Goal: Information Seeking & Learning: Learn about a topic

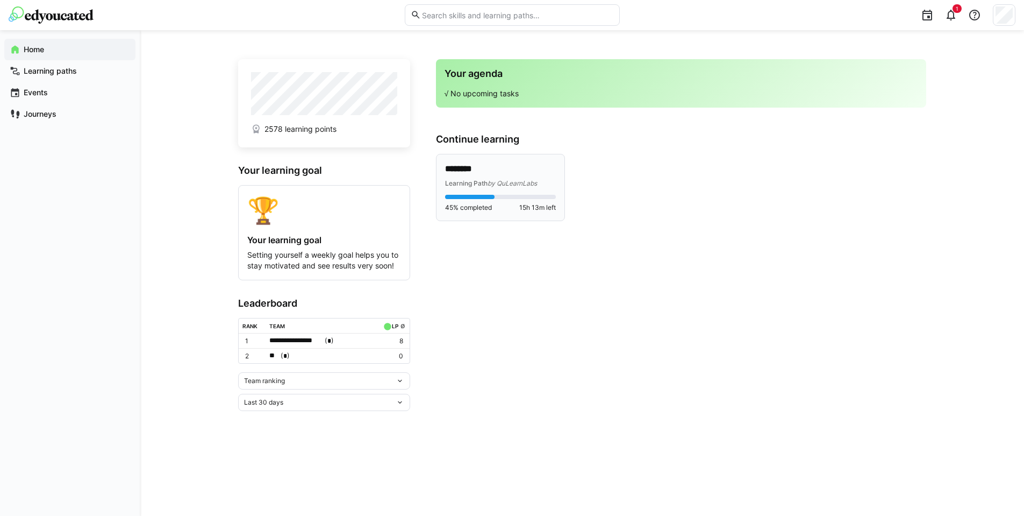
click at [503, 176] on div "******** Learning Path by QuLearnLabs" at bounding box center [500, 175] width 111 height 25
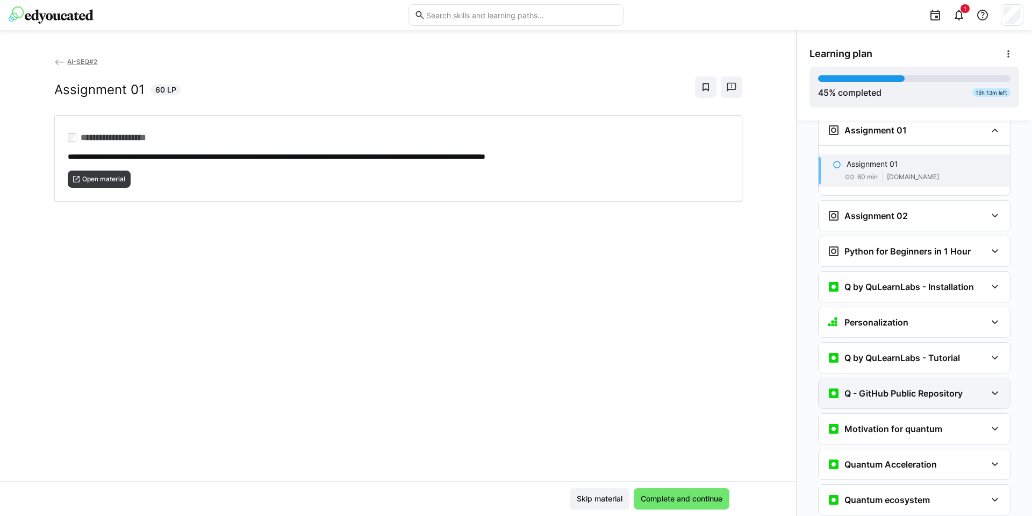
scroll to position [888, 0]
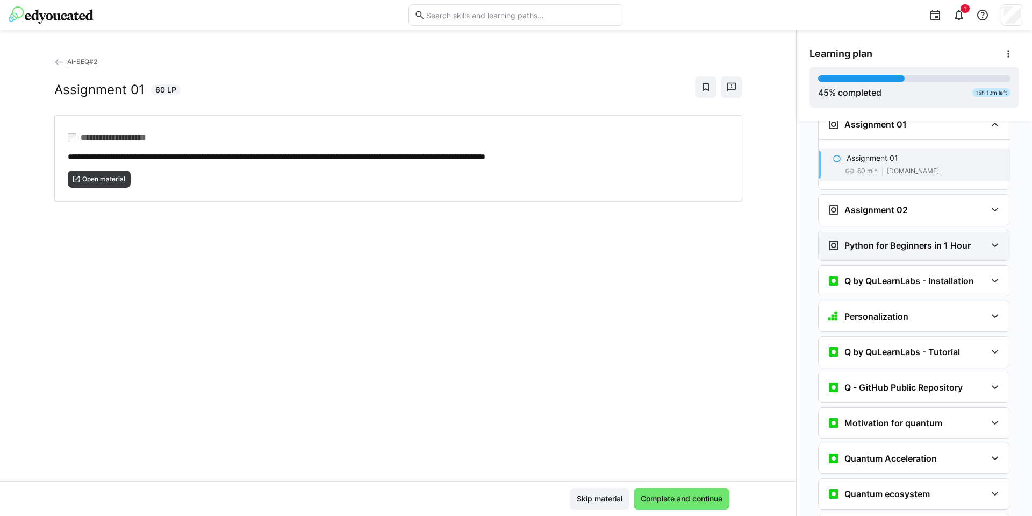
click at [882, 240] on h3 "Python for Beginners in 1 Hour" at bounding box center [908, 245] width 126 height 11
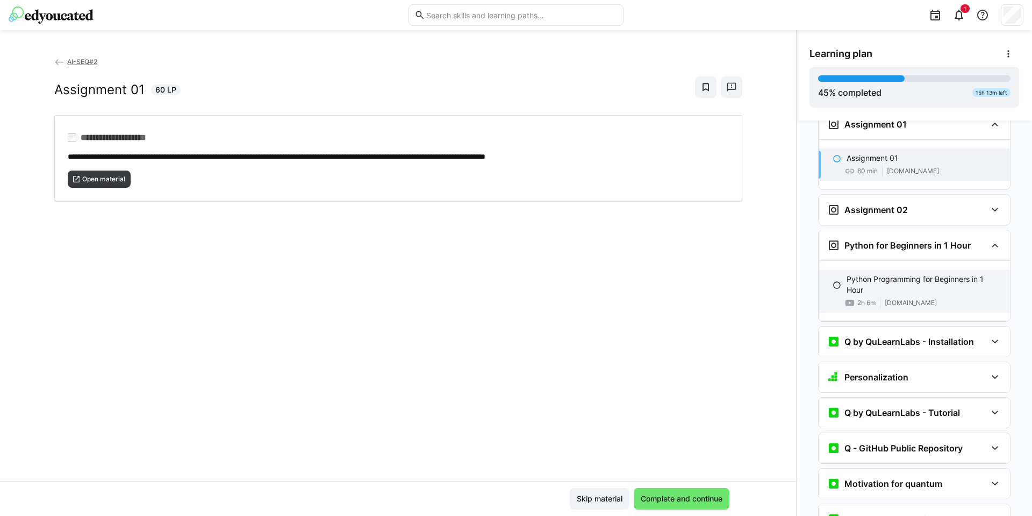
click at [866, 274] on p "Python Programming for Beginners in 1 Hour" at bounding box center [924, 285] width 155 height 22
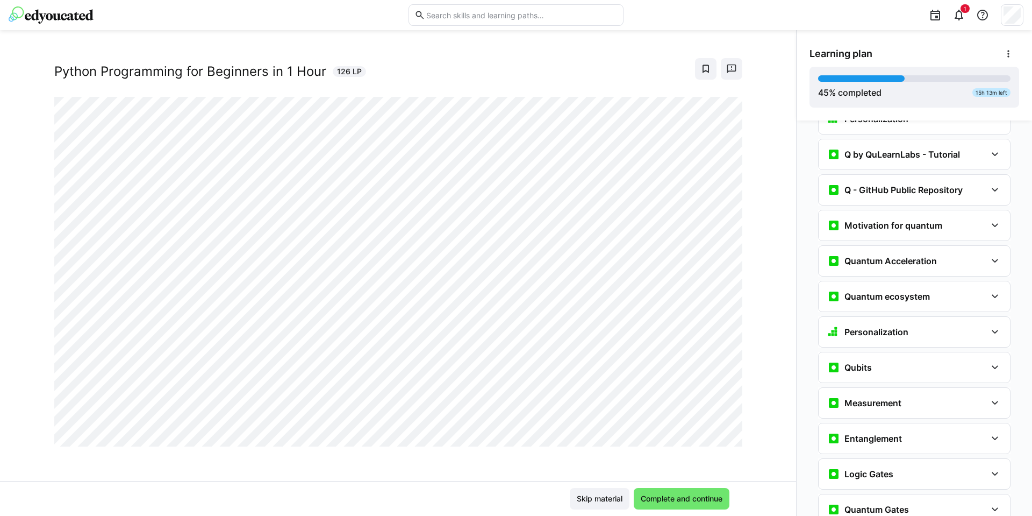
scroll to position [1207, 0]
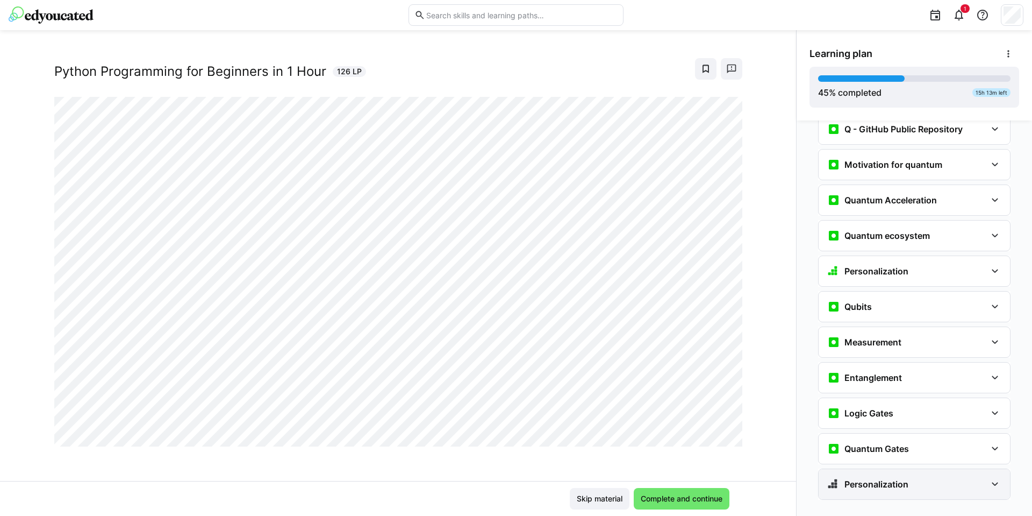
click at [900, 474] on div "Personalization" at bounding box center [914, 484] width 191 height 30
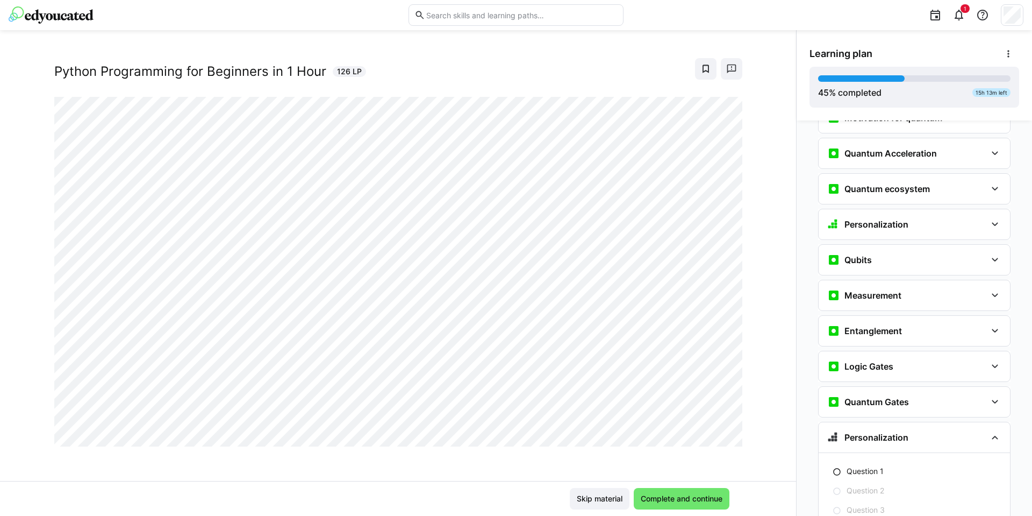
scroll to position [1341, 0]
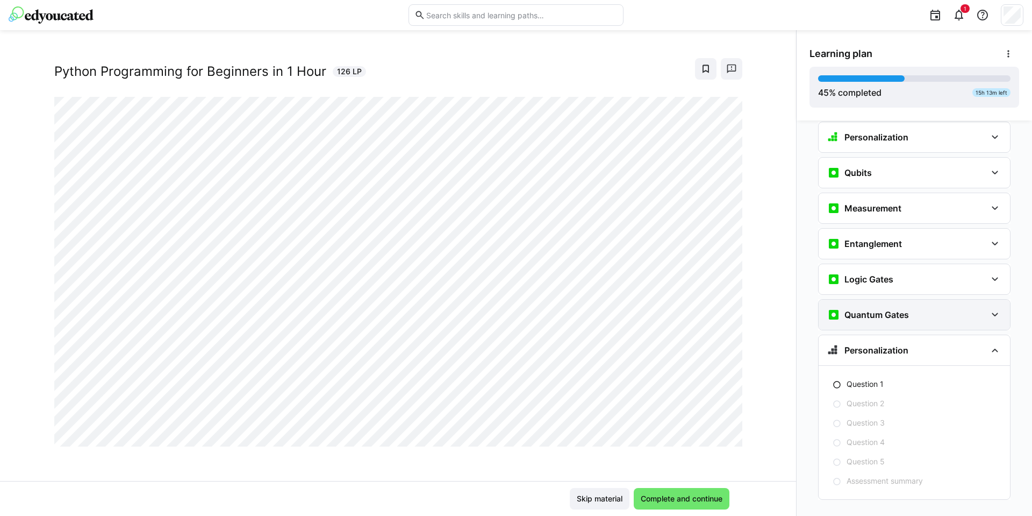
click at [893, 309] on h3 "Quantum Gates" at bounding box center [877, 314] width 65 height 11
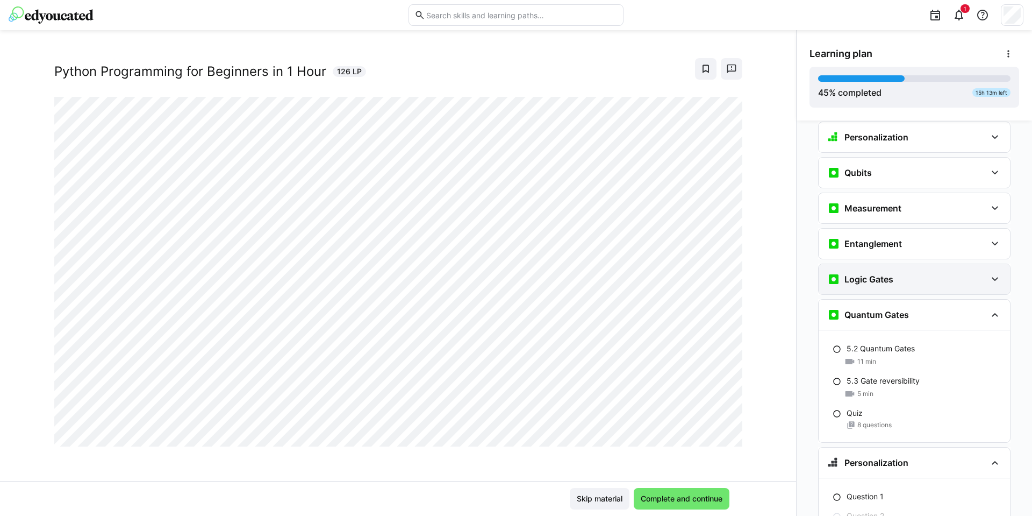
click at [874, 274] on h3 "Logic Gates" at bounding box center [869, 279] width 49 height 11
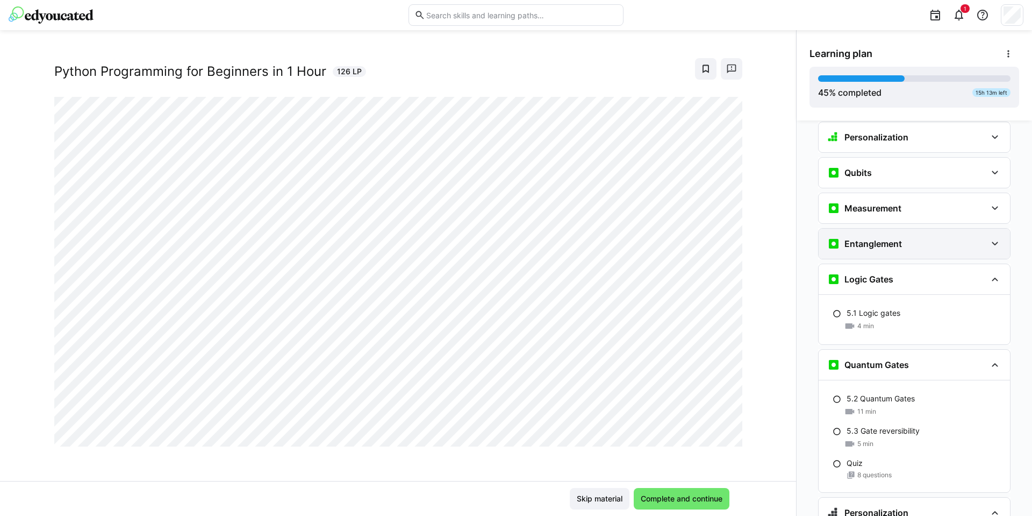
click at [881, 238] on h3 "Entanglement" at bounding box center [874, 243] width 58 height 11
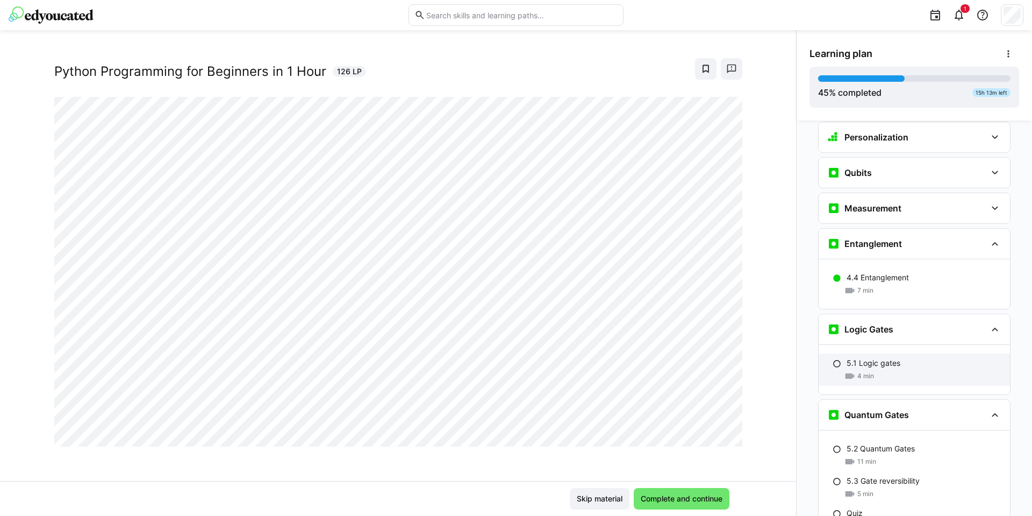
click at [878, 370] on div "4 min" at bounding box center [924, 375] width 155 height 11
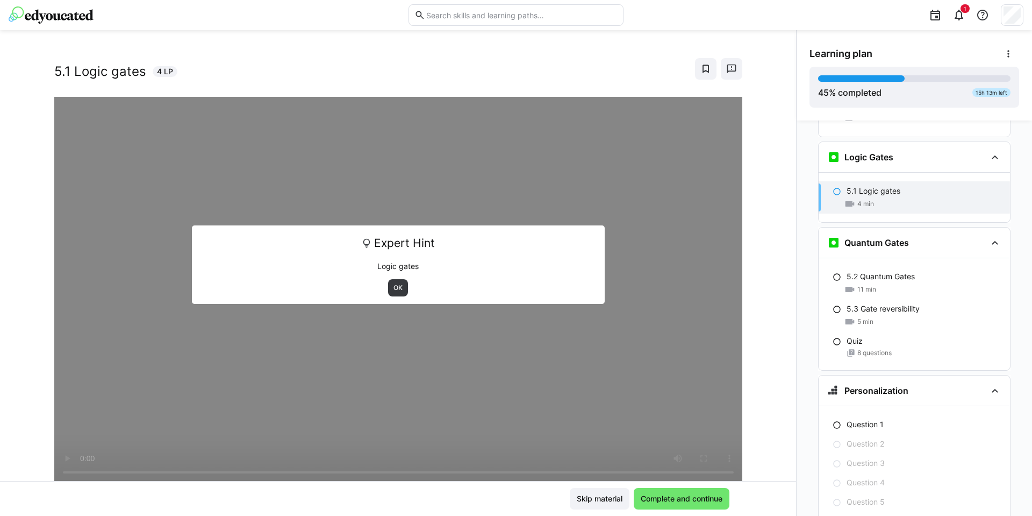
scroll to position [1517, 0]
click at [392, 284] on span "OK" at bounding box center [397, 287] width 11 height 9
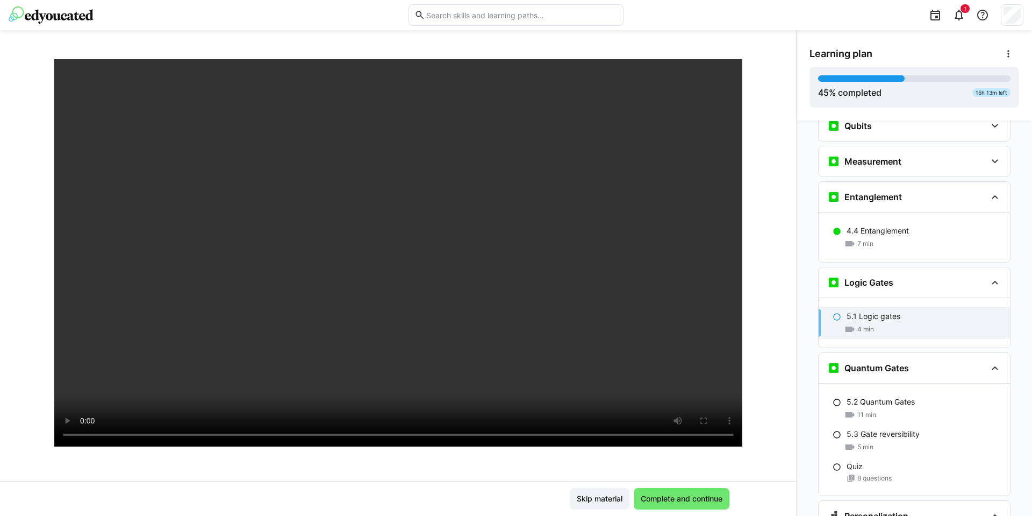
scroll to position [83, 0]
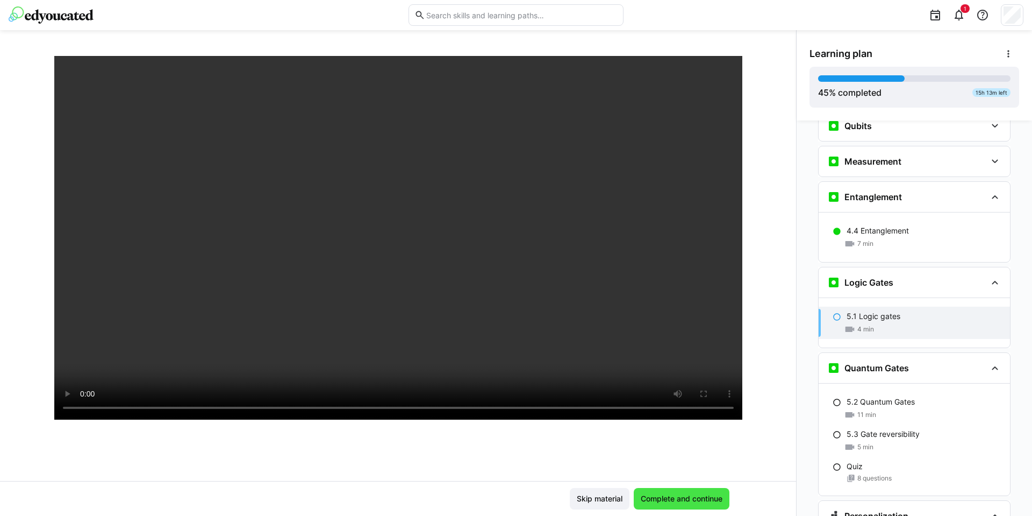
click at [683, 509] on span "Complete and continue" at bounding box center [682, 499] width 96 height 22
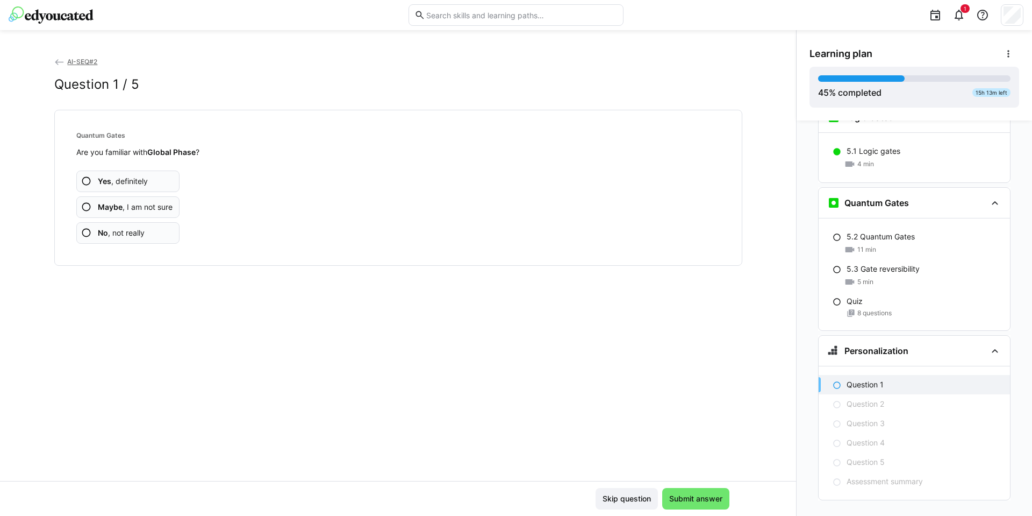
scroll to position [1553, 0]
click at [868, 231] on p "5.2 Quantum Gates" at bounding box center [881, 236] width 68 height 11
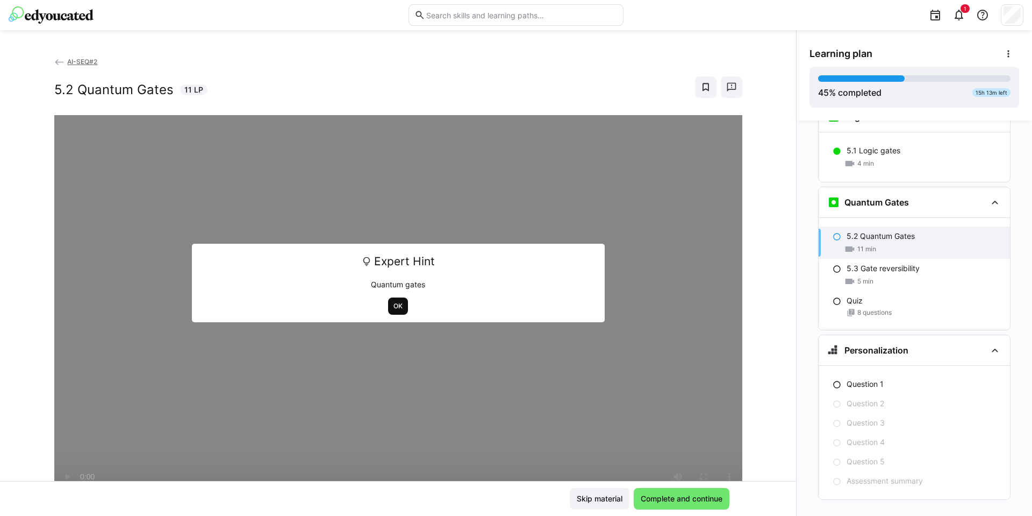
click at [392, 303] on span "OK" at bounding box center [397, 306] width 11 height 9
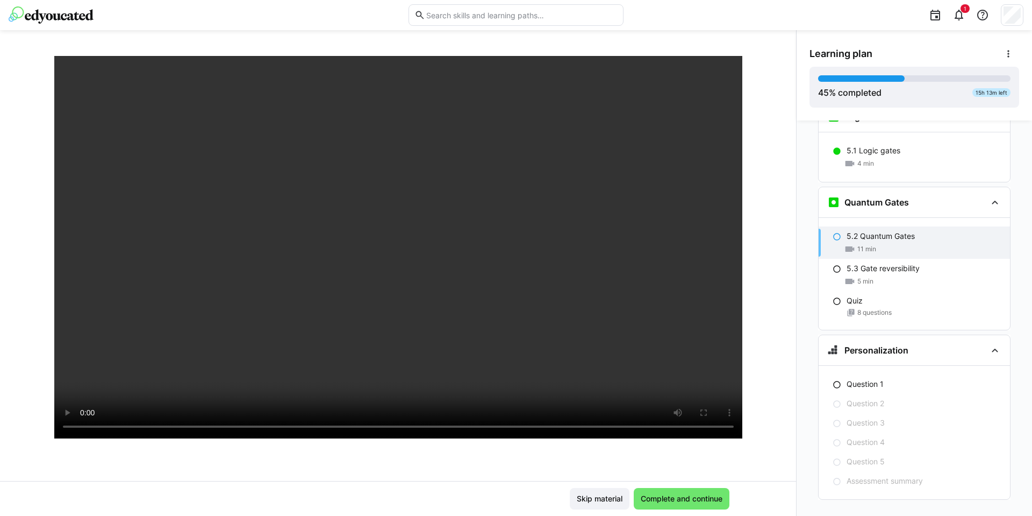
scroll to position [65, 0]
click at [892, 276] on div "5 min" at bounding box center [924, 281] width 155 height 11
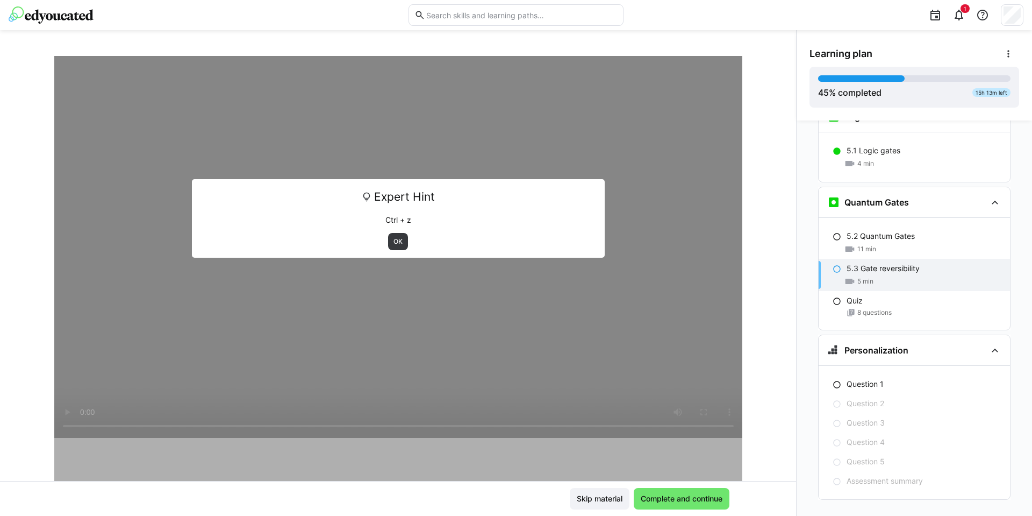
click at [408, 232] on div "Expert Hint Ctrl + z OK" at bounding box center [398, 218] width 413 height 78
click at [392, 243] on span "OK" at bounding box center [397, 241] width 11 height 9
